Goal: Task Accomplishment & Management: Use online tool/utility

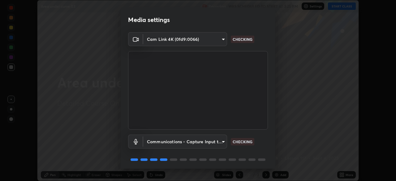
scroll to position [22, 0]
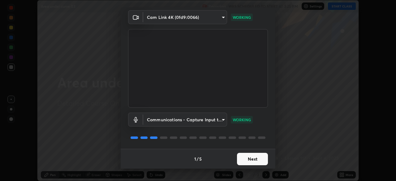
click at [257, 162] on button "Next" at bounding box center [252, 159] width 31 height 12
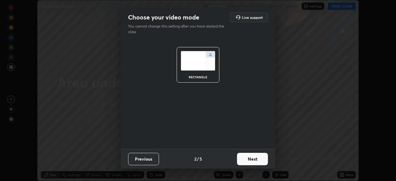
click at [257, 161] on button "Next" at bounding box center [252, 159] width 31 height 12
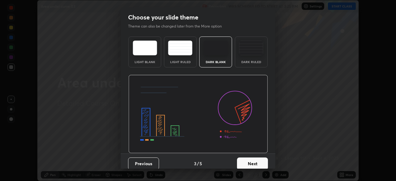
click at [260, 165] on button "Next" at bounding box center [252, 163] width 31 height 12
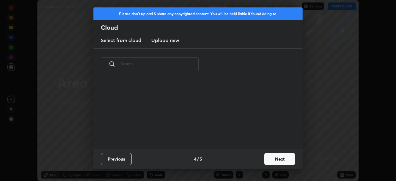
click at [269, 161] on button "Next" at bounding box center [279, 159] width 31 height 12
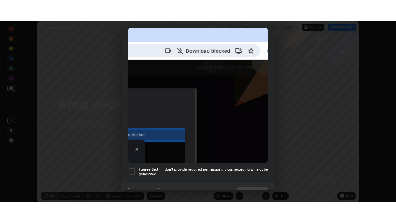
scroll to position [148, 0]
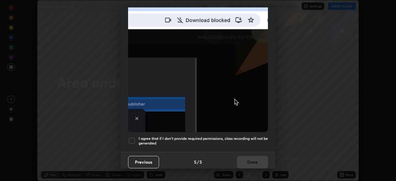
click at [239, 136] on h5 "I agree that if I don't provide required permissions, class recording will not …" at bounding box center [203, 141] width 129 height 10
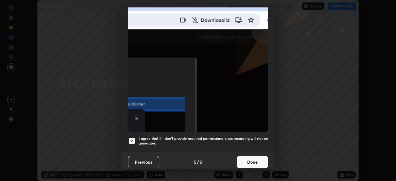
click at [253, 157] on button "Done" at bounding box center [252, 162] width 31 height 12
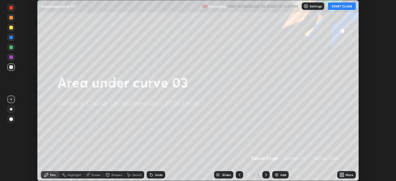
click at [334, 8] on button "START CLASS" at bounding box center [342, 5] width 28 height 7
click at [343, 175] on icon at bounding box center [343, 176] width 2 height 2
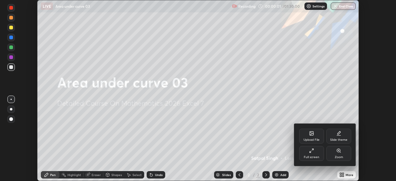
click at [317, 156] on div "Full screen" at bounding box center [311, 157] width 15 height 3
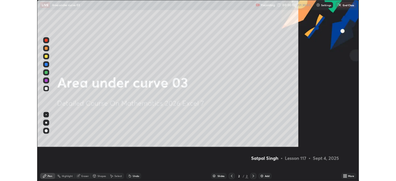
scroll to position [223, 396]
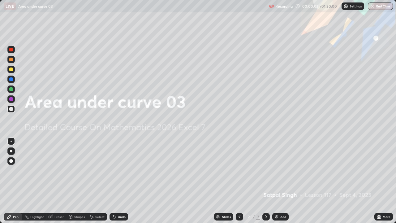
click at [281, 181] on div "Add" at bounding box center [283, 216] width 6 height 3
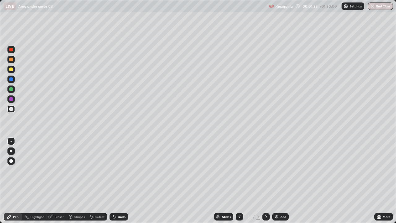
click at [118, 181] on div "Undo" at bounding box center [122, 216] width 8 height 3
click at [119, 181] on div "Undo" at bounding box center [122, 216] width 8 height 3
click at [214, 181] on div "Slides 3 / 3 Add" at bounding box center [251, 216] width 246 height 12
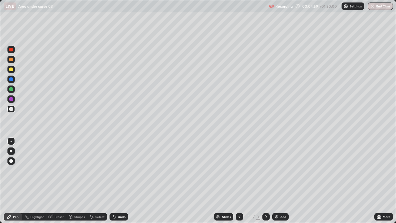
click at [281, 181] on div "Add" at bounding box center [283, 216] width 6 height 3
click at [102, 181] on div "Select" at bounding box center [99, 216] width 9 height 3
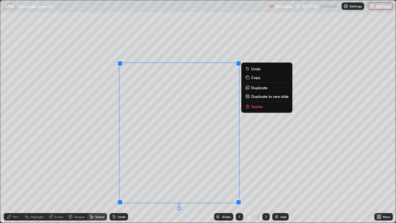
click at [248, 107] on icon at bounding box center [248, 106] width 0 height 1
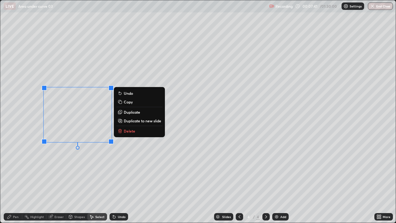
click at [121, 131] on icon at bounding box center [119, 131] width 3 height 3
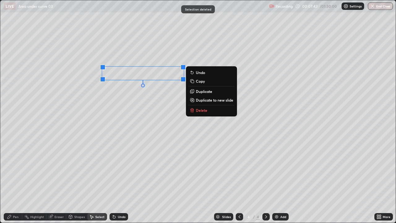
click at [196, 109] on p "Delete" at bounding box center [201, 110] width 11 height 5
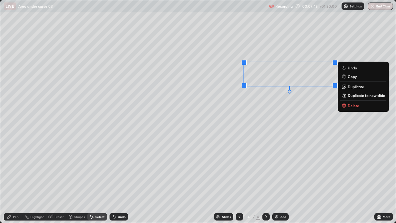
click at [346, 108] on icon at bounding box center [344, 105] width 5 height 5
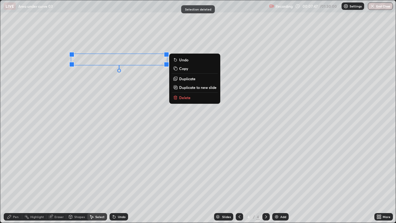
click at [180, 96] on p "Delete" at bounding box center [184, 97] width 11 height 5
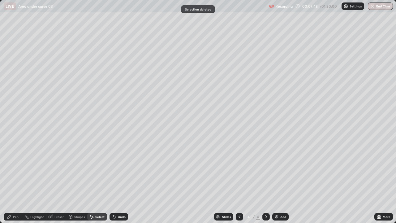
click at [17, 181] on div "Pen" at bounding box center [16, 216] width 6 height 3
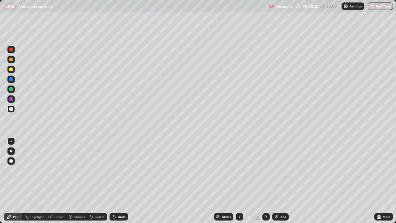
click at [113, 181] on icon at bounding box center [114, 217] width 2 height 2
click at [116, 181] on div "Undo" at bounding box center [119, 216] width 19 height 7
click at [49, 181] on icon at bounding box center [51, 217] width 4 height 4
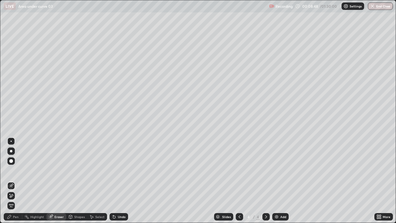
click at [14, 181] on div "Pen" at bounding box center [13, 216] width 19 height 7
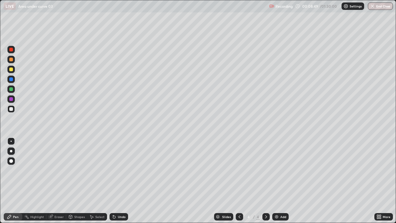
click at [21, 181] on div "Pen" at bounding box center [13, 216] width 19 height 7
click at [113, 181] on icon at bounding box center [114, 217] width 2 height 2
click at [124, 181] on div "Undo" at bounding box center [122, 216] width 8 height 3
click at [123, 181] on div "Undo" at bounding box center [122, 216] width 8 height 3
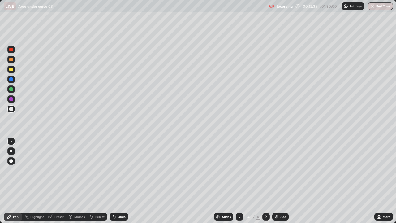
click at [122, 181] on div "Undo" at bounding box center [122, 216] width 8 height 3
click at [282, 181] on div "Add" at bounding box center [283, 216] width 6 height 3
click at [238, 181] on div at bounding box center [239, 216] width 7 height 7
click at [265, 181] on icon at bounding box center [266, 216] width 5 height 5
click at [284, 181] on div "Add" at bounding box center [283, 216] width 6 height 3
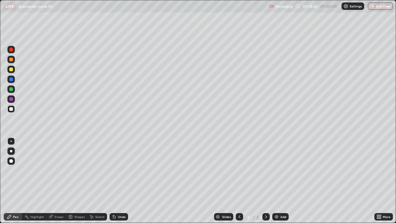
click at [57, 181] on div "Eraser" at bounding box center [58, 216] width 9 height 3
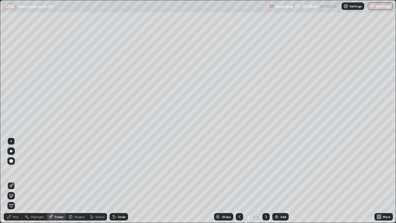
click at [16, 181] on div "Pen" at bounding box center [16, 216] width 6 height 3
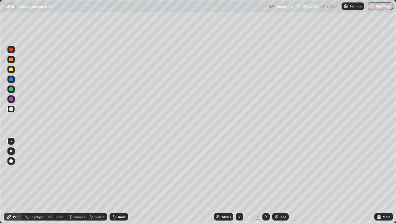
click at [62, 181] on div "Eraser" at bounding box center [58, 216] width 9 height 3
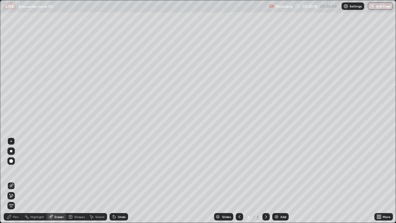
click at [17, 181] on div "Pen" at bounding box center [16, 216] width 6 height 3
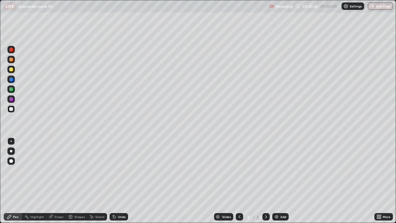
click at [377, 181] on icon at bounding box center [378, 216] width 2 height 2
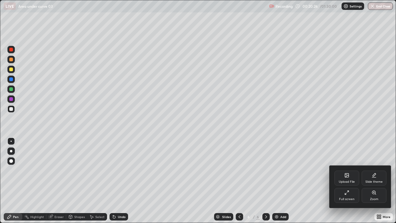
click at [347, 181] on div "Full screen" at bounding box center [346, 195] width 25 height 15
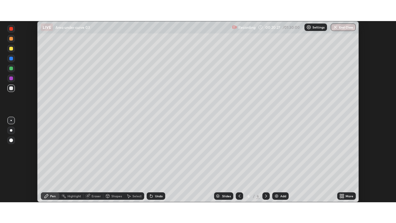
scroll to position [30757, 30542]
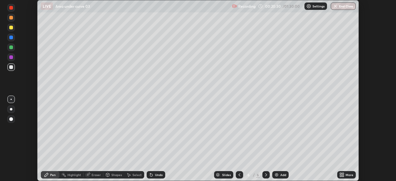
click at [345, 175] on div "More" at bounding box center [346, 174] width 19 height 7
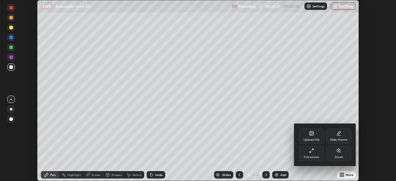
click at [318, 157] on div "Full screen" at bounding box center [311, 157] width 15 height 3
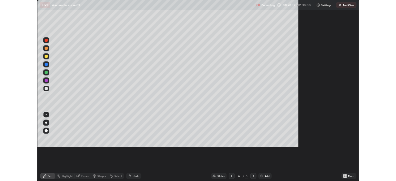
scroll to position [223, 396]
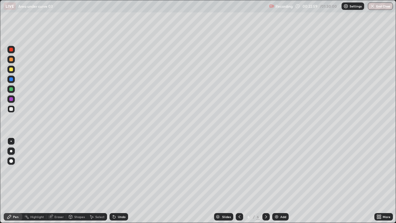
click at [100, 181] on div "Select" at bounding box center [99, 216] width 9 height 3
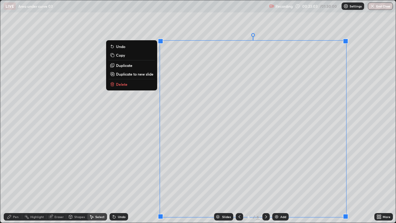
click at [146, 76] on p "Duplicate to new slide" at bounding box center [134, 73] width 37 height 5
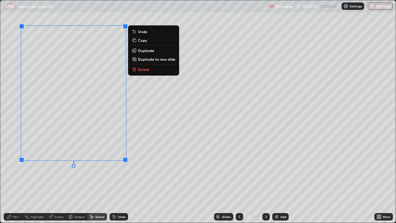
click at [136, 181] on div "0 ° Undo Copy Duplicate Duplicate to new slide Delete" at bounding box center [197, 111] width 395 height 222
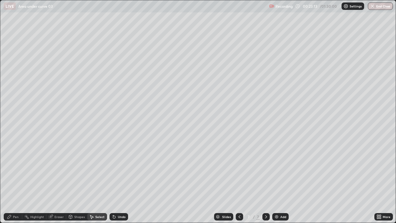
click at [382, 181] on div "More" at bounding box center [383, 216] width 19 height 7
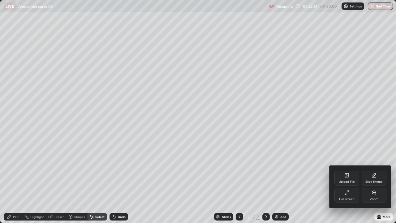
click at [353, 181] on div "Full screen" at bounding box center [346, 198] width 15 height 3
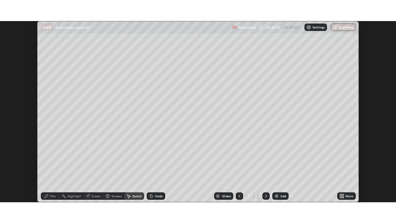
scroll to position [30757, 30542]
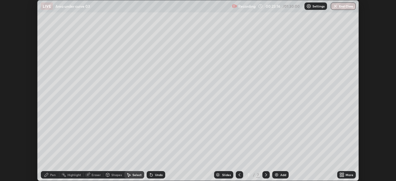
click at [379, 178] on div "0 ° Undo Copy Duplicate Duplicate to new slide Delete Setting up your live class" at bounding box center [198, 90] width 396 height 181
click at [346, 175] on div "More" at bounding box center [350, 174] width 8 height 3
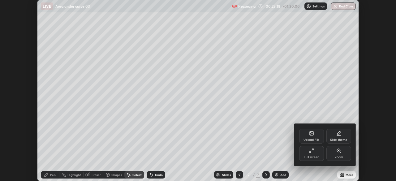
click at [313, 156] on div "Full screen" at bounding box center [311, 157] width 15 height 3
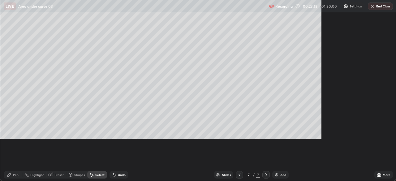
scroll to position [223, 396]
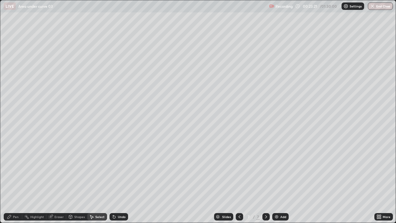
click at [16, 181] on div "Pen" at bounding box center [16, 216] width 6 height 3
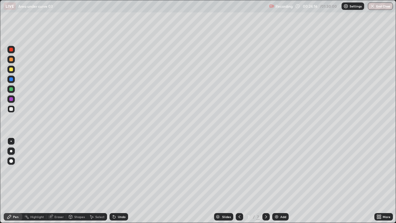
click at [58, 181] on div "Eraser" at bounding box center [56, 216] width 20 height 7
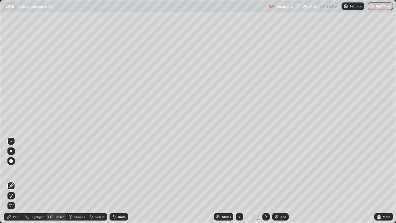
click at [19, 181] on div "Pen" at bounding box center [13, 216] width 19 height 7
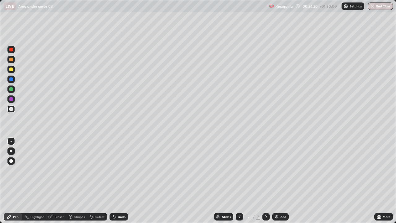
click at [18, 181] on div "Pen" at bounding box center [16, 216] width 6 height 3
click at [114, 181] on div "Undo" at bounding box center [119, 216] width 19 height 7
click at [100, 181] on div "Select" at bounding box center [99, 216] width 9 height 3
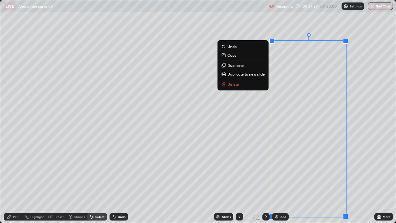
click at [258, 73] on p "Duplicate to new slide" at bounding box center [245, 73] width 37 height 5
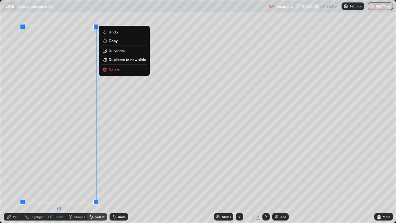
click at [13, 181] on div "Pen" at bounding box center [13, 216] width 19 height 7
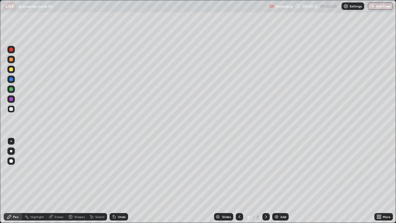
click at [380, 181] on icon at bounding box center [380, 218] width 2 height 2
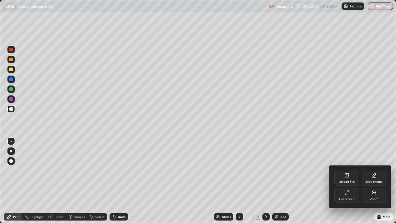
click at [351, 181] on div "Full screen" at bounding box center [346, 198] width 15 height 3
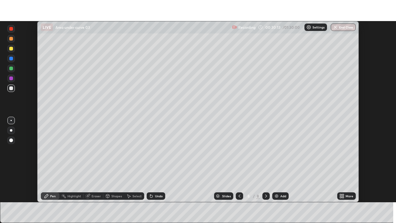
scroll to position [30757, 30542]
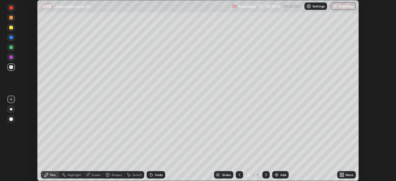
click at [341, 174] on icon at bounding box center [341, 174] width 2 height 2
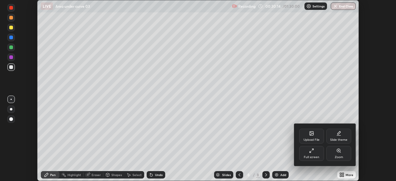
click at [316, 156] on div "Full screen" at bounding box center [311, 157] width 15 height 3
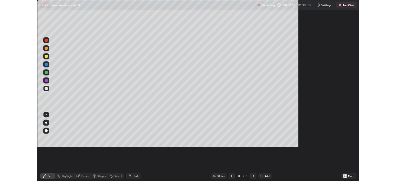
scroll to position [223, 396]
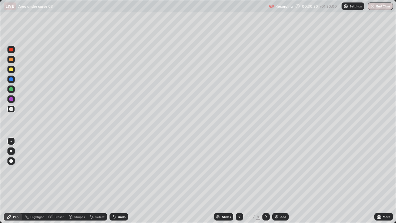
click at [113, 181] on icon at bounding box center [114, 217] width 2 height 2
click at [113, 181] on icon at bounding box center [113, 215] width 1 height 1
click at [103, 181] on div "Select" at bounding box center [99, 216] width 9 height 3
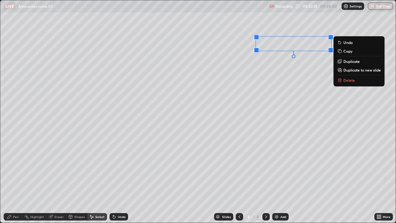
click at [350, 72] on p "Duplicate to new slide" at bounding box center [361, 69] width 37 height 5
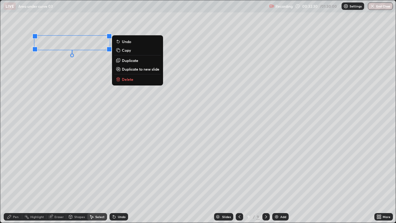
click at [15, 181] on div "Pen" at bounding box center [16, 216] width 6 height 3
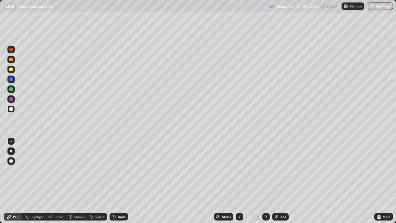
click at [378, 181] on icon at bounding box center [378, 218] width 2 height 2
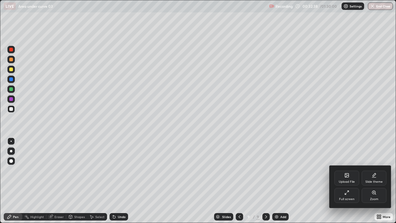
click at [351, 181] on div "Full screen" at bounding box center [346, 198] width 15 height 3
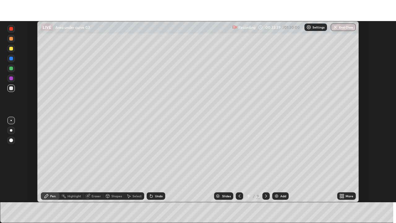
scroll to position [30757, 30542]
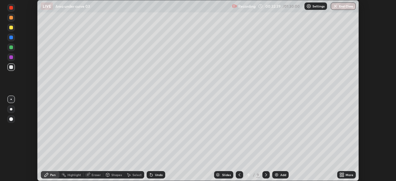
click at [348, 175] on div "More" at bounding box center [350, 174] width 8 height 3
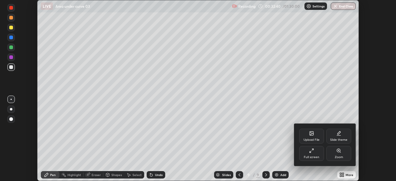
click at [318, 156] on div "Full screen" at bounding box center [311, 157] width 15 height 3
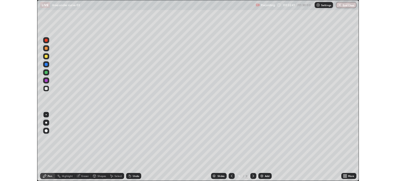
scroll to position [223, 396]
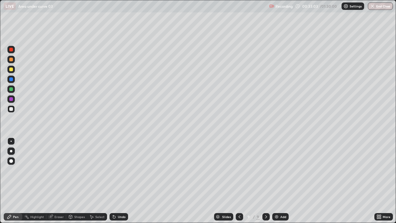
click at [114, 181] on icon at bounding box center [114, 217] width 2 height 2
click at [119, 181] on div "Undo" at bounding box center [122, 216] width 8 height 3
click at [121, 181] on div "Undo" at bounding box center [122, 216] width 8 height 3
click at [114, 181] on icon at bounding box center [114, 217] width 2 height 2
click at [116, 181] on div "Undo" at bounding box center [119, 216] width 19 height 7
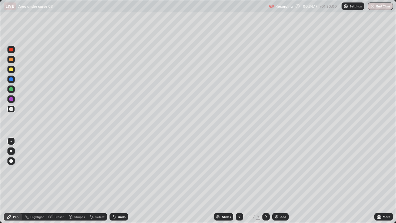
click at [55, 181] on div "Eraser" at bounding box center [58, 216] width 9 height 3
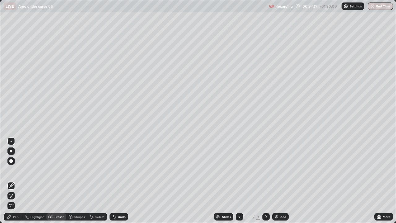
click at [15, 181] on div "Pen" at bounding box center [13, 216] width 19 height 7
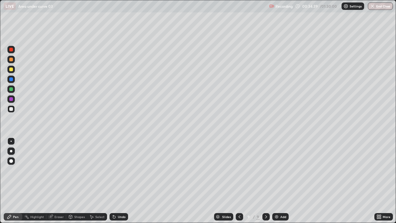
click at [115, 181] on icon at bounding box center [114, 216] width 5 height 5
click at [116, 181] on div "Undo" at bounding box center [119, 216] width 19 height 7
click at [115, 181] on icon at bounding box center [114, 216] width 5 height 5
click at [122, 181] on div "Undo" at bounding box center [122, 216] width 8 height 3
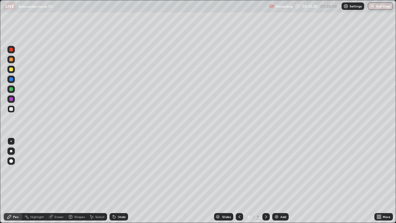
click at [120, 181] on div "Undo" at bounding box center [122, 216] width 8 height 3
click at [121, 181] on div "Undo" at bounding box center [119, 216] width 19 height 7
click at [101, 181] on div "Select" at bounding box center [99, 216] width 9 height 3
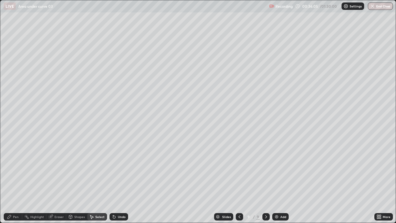
click at [16, 181] on div "Pen" at bounding box center [16, 216] width 6 height 3
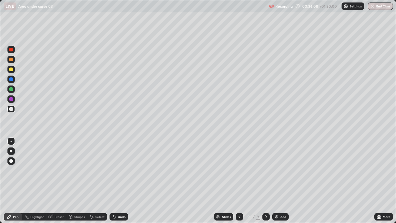
click at [123, 181] on div "Undo" at bounding box center [122, 216] width 8 height 3
click at [120, 181] on div "Undo" at bounding box center [122, 216] width 8 height 3
click at [115, 181] on icon at bounding box center [114, 216] width 5 height 5
click at [116, 181] on div "Undo" at bounding box center [119, 216] width 19 height 7
click at [113, 181] on icon at bounding box center [113, 215] width 1 height 1
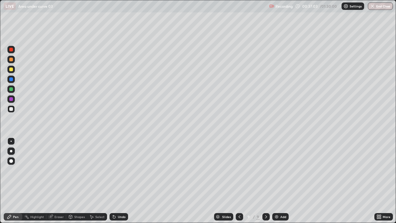
click at [116, 181] on div "Undo" at bounding box center [119, 216] width 19 height 7
click at [118, 181] on div "Undo" at bounding box center [122, 216] width 8 height 3
click at [115, 181] on icon at bounding box center [114, 216] width 5 height 5
click at [123, 181] on div "Undo" at bounding box center [119, 216] width 19 height 7
click at [123, 181] on div "Undo" at bounding box center [122, 216] width 8 height 3
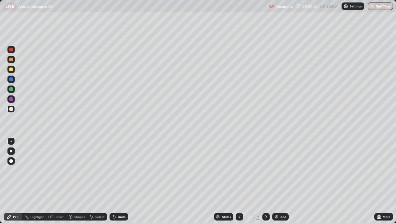
click at [122, 181] on div "Undo" at bounding box center [122, 216] width 8 height 3
click at [123, 181] on div "Undo" at bounding box center [122, 216] width 8 height 3
click at [121, 181] on div "Undo" at bounding box center [122, 216] width 8 height 3
click at [279, 181] on div "Add" at bounding box center [280, 216] width 16 height 7
click at [119, 181] on div "Undo" at bounding box center [119, 216] width 19 height 7
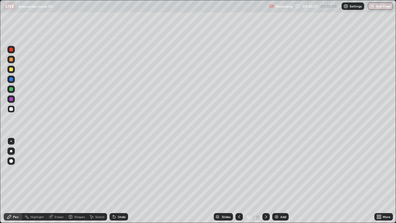
click at [122, 181] on div "Undo" at bounding box center [122, 216] width 8 height 3
click at [117, 181] on div "Undo" at bounding box center [119, 216] width 19 height 7
click at [118, 181] on div "Undo" at bounding box center [122, 216] width 8 height 3
click at [97, 181] on div "Select" at bounding box center [99, 216] width 9 height 3
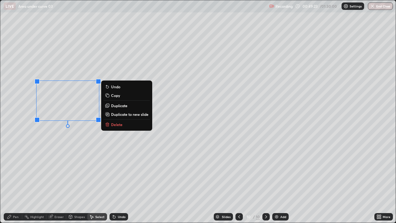
click at [116, 105] on p "Duplicate" at bounding box center [119, 105] width 16 height 5
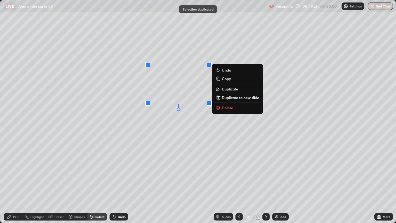
click at [174, 152] on div "0 ° Undo Copy Duplicate Duplicate to new slide Delete" at bounding box center [197, 111] width 395 height 222
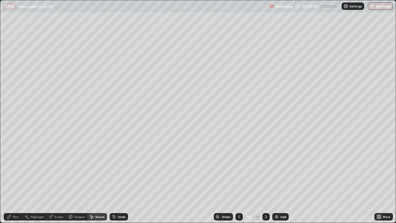
click at [61, 181] on div "Eraser" at bounding box center [58, 216] width 9 height 3
click at [378, 181] on icon at bounding box center [378, 218] width 2 height 2
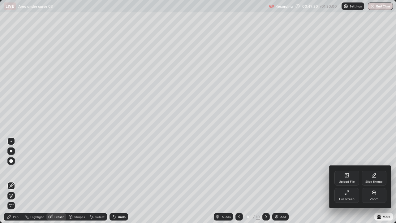
click at [338, 181] on div "Full screen" at bounding box center [346, 195] width 25 height 15
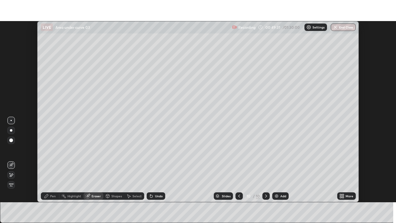
scroll to position [30757, 30542]
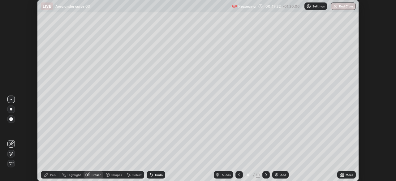
click at [342, 175] on icon at bounding box center [341, 176] width 2 height 2
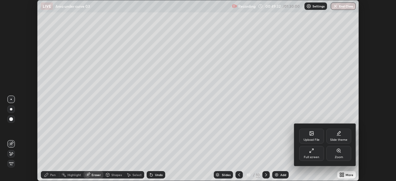
click at [309, 150] on icon at bounding box center [311, 150] width 5 height 5
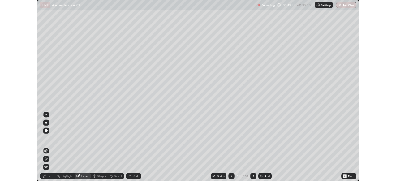
scroll to position [223, 396]
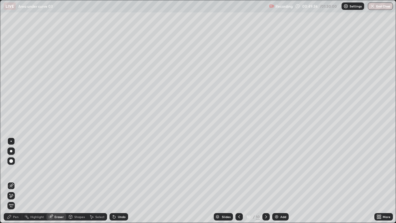
click at [20, 181] on div "Pen" at bounding box center [13, 216] width 19 height 7
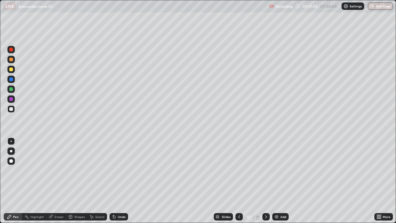
click at [122, 181] on div "Undo" at bounding box center [122, 216] width 8 height 3
click at [104, 181] on div "Select" at bounding box center [97, 216] width 20 height 7
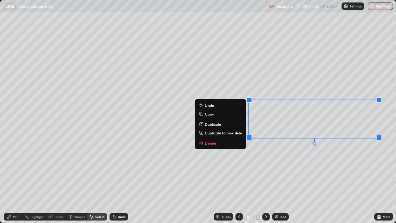
click at [233, 134] on p "Duplicate to new slide" at bounding box center [223, 132] width 37 height 5
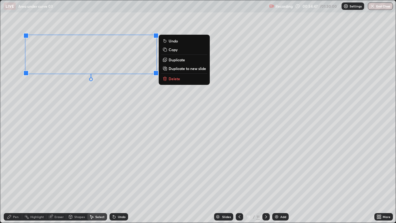
click at [15, 181] on div "Pen" at bounding box center [16, 216] width 6 height 3
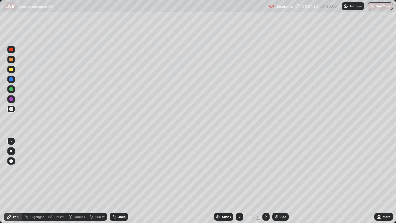
click at [380, 181] on icon at bounding box center [380, 218] width 2 height 2
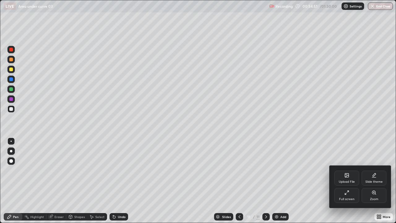
click at [347, 181] on div "Full screen" at bounding box center [346, 198] width 15 height 3
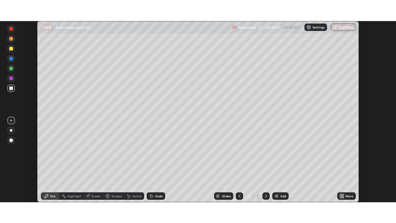
scroll to position [30757, 30542]
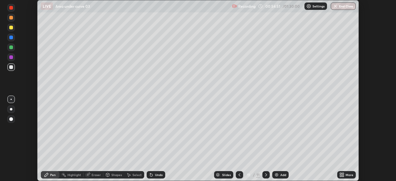
click at [342, 174] on icon at bounding box center [343, 174] width 2 height 2
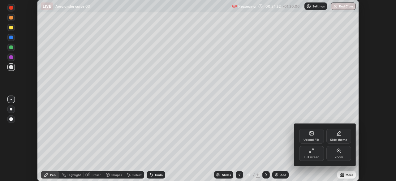
click at [317, 156] on div "Full screen" at bounding box center [311, 157] width 15 height 3
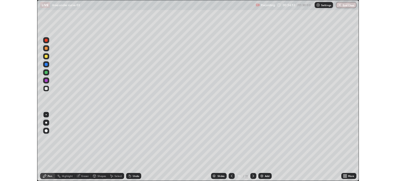
scroll to position [223, 396]
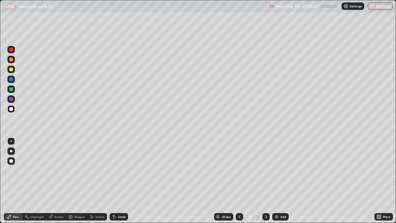
click at [379, 181] on icon at bounding box center [379, 216] width 5 height 5
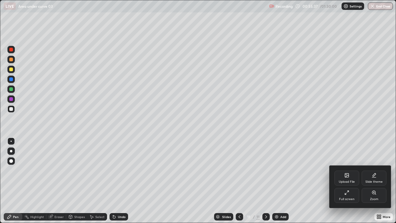
click at [354, 181] on div "Full screen" at bounding box center [346, 198] width 15 height 3
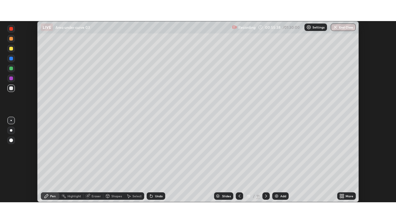
scroll to position [30757, 30542]
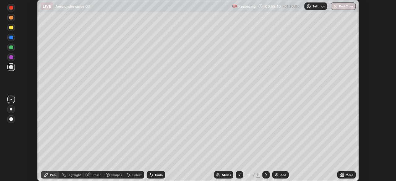
click at [343, 172] on div "More" at bounding box center [346, 174] width 19 height 7
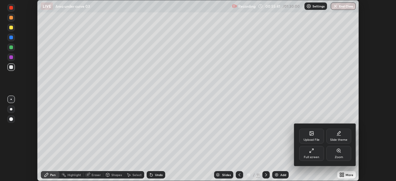
click at [314, 156] on div "Full screen" at bounding box center [311, 157] width 15 height 3
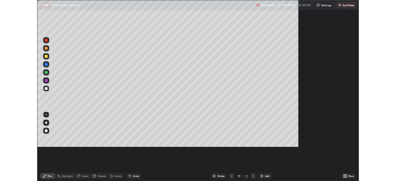
scroll to position [223, 396]
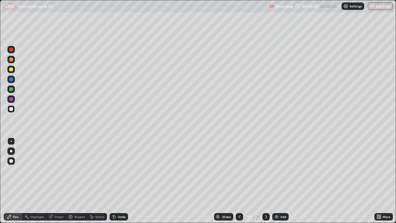
click at [118, 181] on div "Undo" at bounding box center [119, 216] width 19 height 7
click at [118, 181] on div "Undo" at bounding box center [122, 216] width 8 height 3
click at [119, 181] on div "Undo" at bounding box center [119, 216] width 19 height 7
click at [122, 181] on div "Undo" at bounding box center [122, 216] width 8 height 3
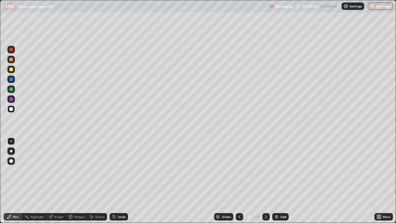
click at [120, 181] on div "Undo" at bounding box center [119, 216] width 19 height 7
click at [119, 181] on div "Undo" at bounding box center [119, 216] width 19 height 7
click at [120, 181] on div "Undo" at bounding box center [119, 216] width 19 height 7
click at [122, 181] on div "Undo" at bounding box center [122, 216] width 8 height 3
click at [122, 181] on div "Undo" at bounding box center [119, 216] width 19 height 7
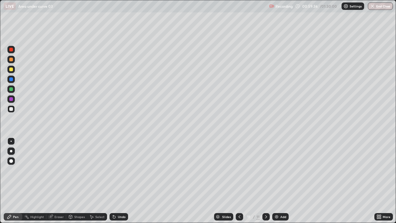
click at [121, 181] on div "Undo" at bounding box center [122, 216] width 8 height 3
click at [121, 181] on div "Undo" at bounding box center [119, 216] width 19 height 7
click at [120, 181] on div "Undo" at bounding box center [119, 216] width 19 height 7
click at [122, 181] on div "Undo" at bounding box center [119, 216] width 19 height 7
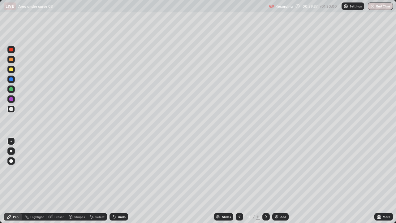
click at [121, 181] on div "Undo" at bounding box center [122, 216] width 8 height 3
click at [122, 181] on div "Undo" at bounding box center [119, 216] width 19 height 7
click at [280, 181] on div "Add" at bounding box center [283, 216] width 6 height 3
click at [12, 70] on div at bounding box center [11, 69] width 4 height 4
click at [11, 109] on div at bounding box center [11, 109] width 4 height 4
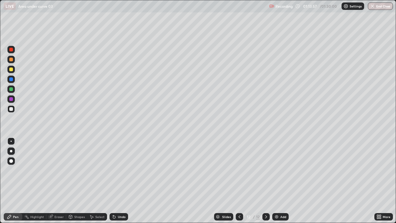
click at [281, 181] on div "Add" at bounding box center [283, 216] width 6 height 3
click at [97, 181] on div "Select" at bounding box center [99, 216] width 9 height 3
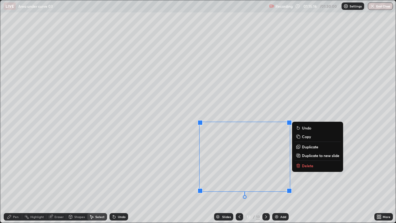
click at [301, 168] on button "Delete" at bounding box center [318, 165] width 46 height 7
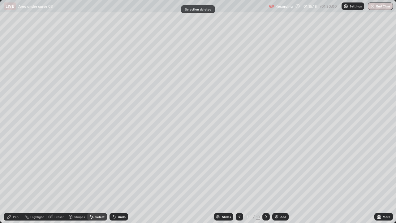
click at [16, 181] on div "Pen" at bounding box center [16, 216] width 6 height 3
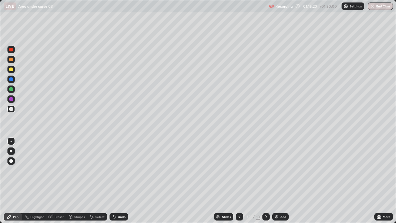
click at [377, 181] on icon at bounding box center [378, 216] width 2 height 2
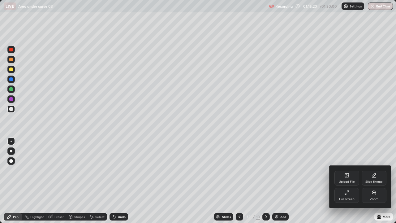
click at [378, 181] on div at bounding box center [198, 111] width 396 height 223
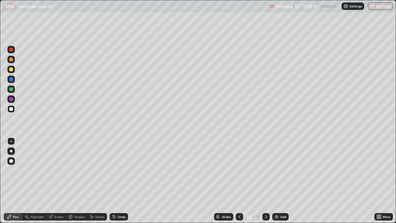
click at [377, 181] on icon at bounding box center [378, 216] width 2 height 2
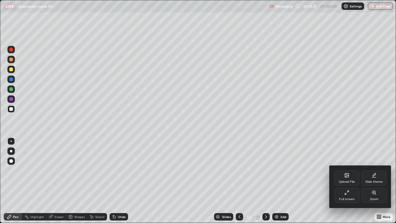
click at [339, 181] on div "Full screen" at bounding box center [346, 195] width 25 height 15
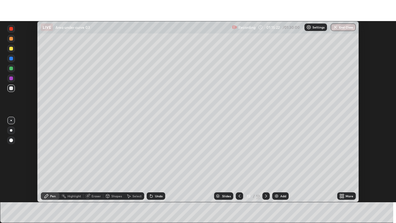
scroll to position [30757, 30542]
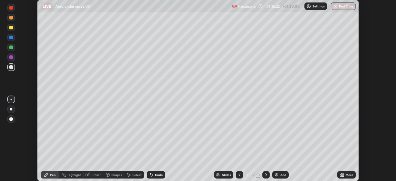
click at [345, 175] on div "More" at bounding box center [346, 174] width 19 height 7
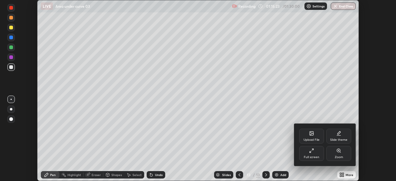
click at [308, 156] on div "Full screen" at bounding box center [311, 157] width 15 height 3
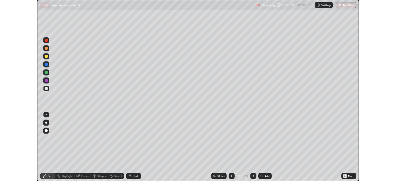
scroll to position [223, 396]
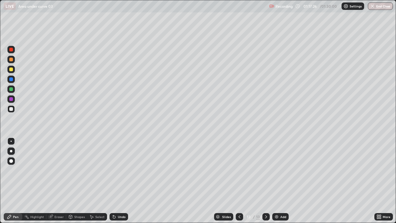
click at [380, 181] on icon at bounding box center [380, 216] width 2 height 2
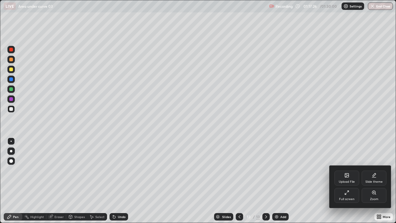
click at [348, 181] on div "Full screen" at bounding box center [346, 198] width 15 height 3
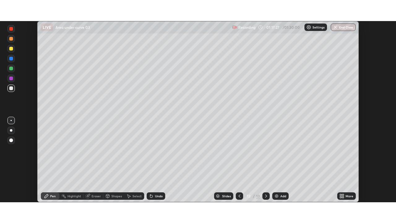
scroll to position [30757, 30542]
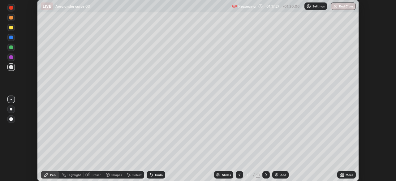
click at [343, 177] on icon at bounding box center [343, 176] width 2 height 2
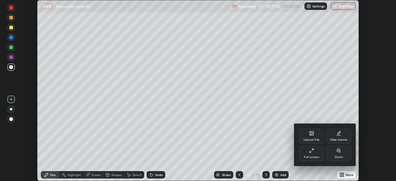
click at [309, 153] on div "Full screen" at bounding box center [311, 153] width 25 height 15
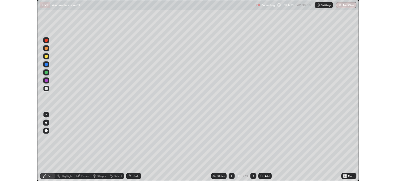
scroll to position [223, 396]
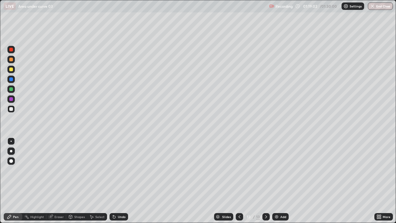
click at [65, 181] on div "Eraser" at bounding box center [56, 216] width 20 height 7
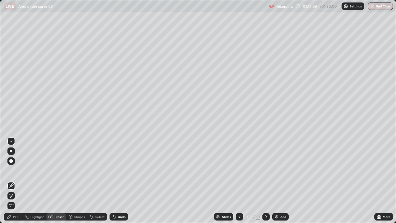
click at [14, 181] on div at bounding box center [10, 195] width 7 height 7
click at [20, 181] on div "Pen" at bounding box center [13, 216] width 19 height 7
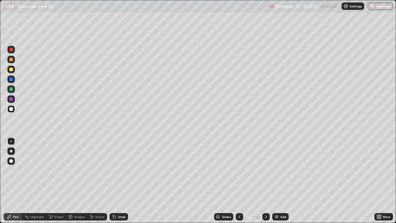
click at [377, 181] on icon at bounding box center [379, 216] width 5 height 5
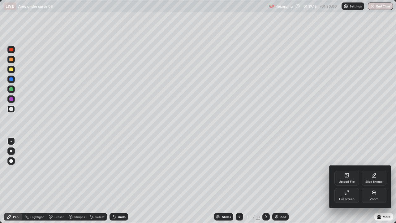
click at [350, 181] on div "Full screen" at bounding box center [346, 195] width 25 height 15
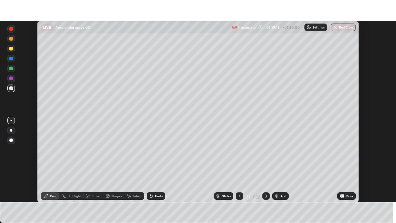
scroll to position [30757, 30542]
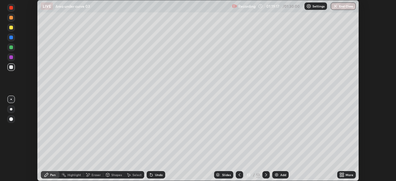
click at [349, 174] on div "More" at bounding box center [350, 174] width 8 height 3
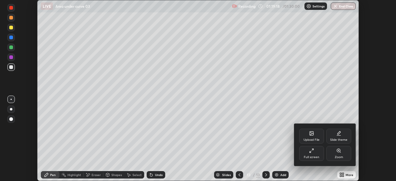
click at [318, 154] on div "Full screen" at bounding box center [311, 153] width 25 height 15
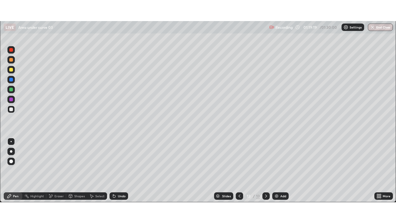
scroll to position [223, 396]
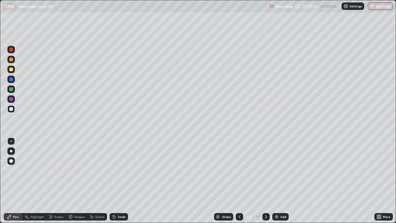
click at [63, 181] on div "Eraser" at bounding box center [56, 216] width 20 height 7
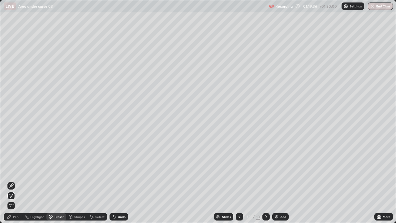
click at [18, 181] on div "Pen" at bounding box center [16, 216] width 6 height 3
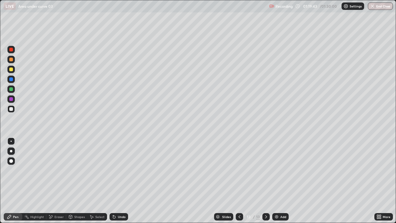
click at [119, 181] on div "Undo" at bounding box center [122, 216] width 8 height 3
click at [118, 181] on div "Undo" at bounding box center [122, 216] width 8 height 3
click at [116, 181] on div "Undo" at bounding box center [119, 216] width 19 height 7
click at [118, 181] on div "Undo" at bounding box center [122, 216] width 8 height 3
click at [57, 181] on div "Eraser" at bounding box center [58, 216] width 9 height 3
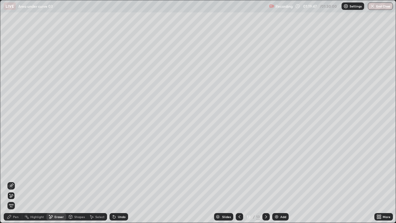
click at [19, 181] on div "Pen" at bounding box center [13, 216] width 19 height 7
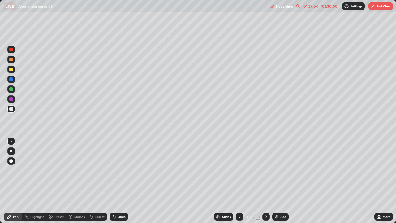
click at [377, 6] on button "End Class" at bounding box center [380, 5] width 24 height 7
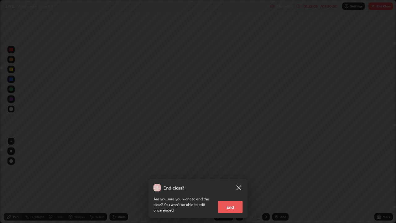
click at [229, 181] on button "End" at bounding box center [230, 206] width 25 height 12
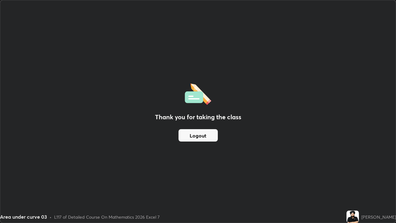
click at [213, 137] on button "Logout" at bounding box center [198, 135] width 39 height 12
click at [212, 138] on button "Logout" at bounding box center [198, 135] width 39 height 12
click at [211, 138] on button "Logout" at bounding box center [198, 135] width 39 height 12
click at [210, 137] on button "Logout" at bounding box center [198, 135] width 39 height 12
click at [210, 138] on button "Logout" at bounding box center [198, 135] width 39 height 12
